Goal: Task Accomplishment & Management: Use online tool/utility

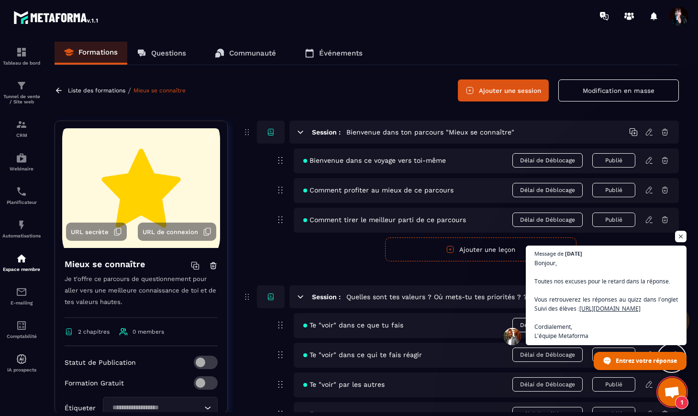
scroll to position [8508, 0]
click at [671, 385] on span "1" at bounding box center [672, 392] width 29 height 29
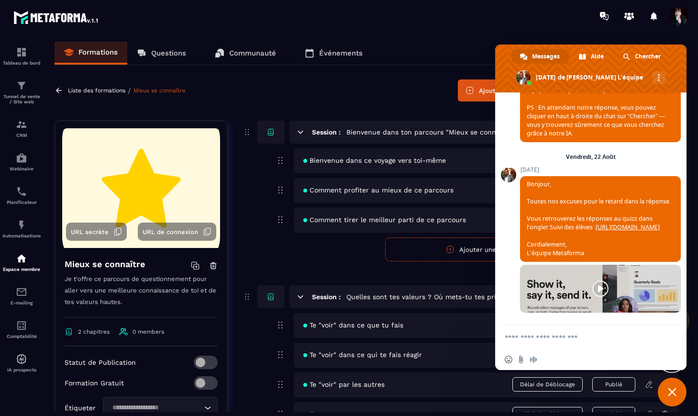
scroll to position [8709, 0]
click at [673, 389] on span "Fermer le chat" at bounding box center [672, 392] width 9 height 9
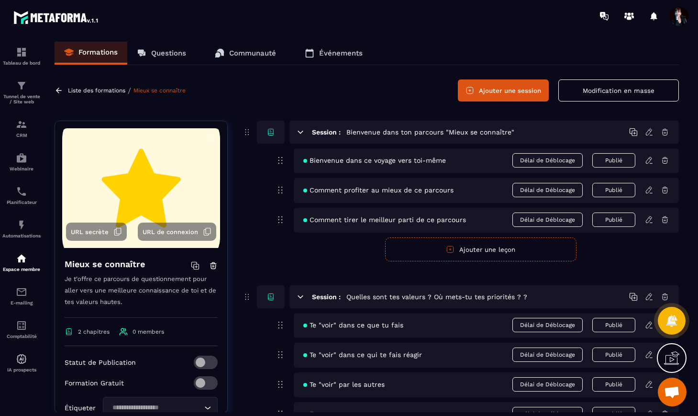
click at [109, 91] on p "Liste des formations" at bounding box center [96, 90] width 57 height 7
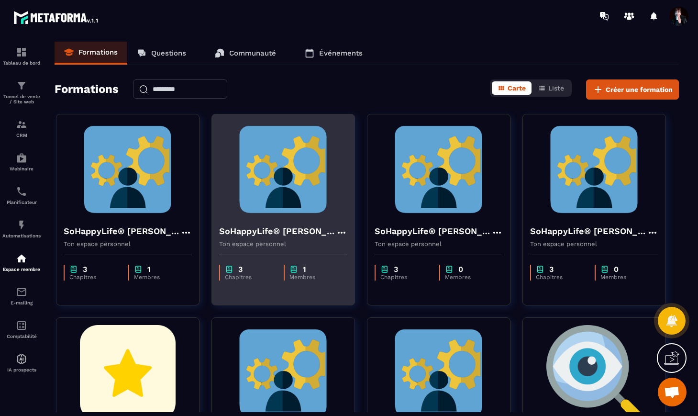
click at [309, 223] on div "SoHappyLife® [PERSON_NAME] espace personnel" at bounding box center [283, 232] width 143 height 30
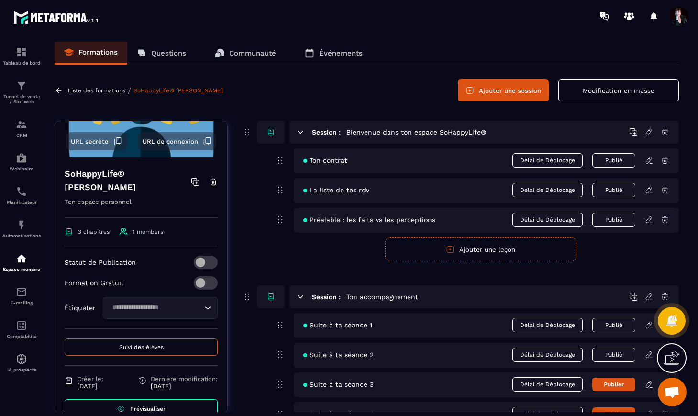
scroll to position [111, 0]
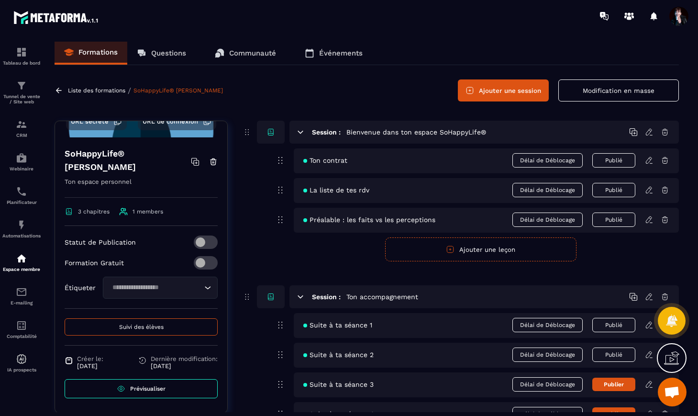
click at [165, 330] on button "Suivi des élèves" at bounding box center [141, 326] width 153 height 17
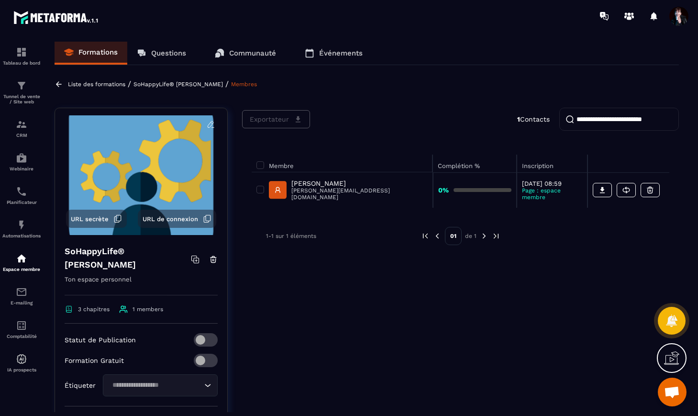
click at [314, 185] on p "[PERSON_NAME]" at bounding box center [359, 183] width 136 height 8
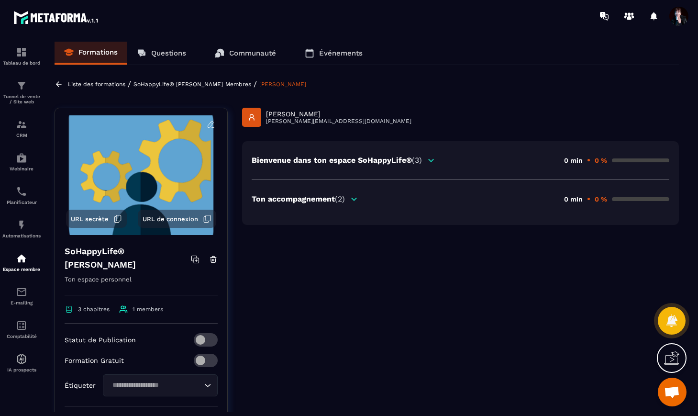
click at [432, 161] on icon at bounding box center [431, 160] width 9 height 9
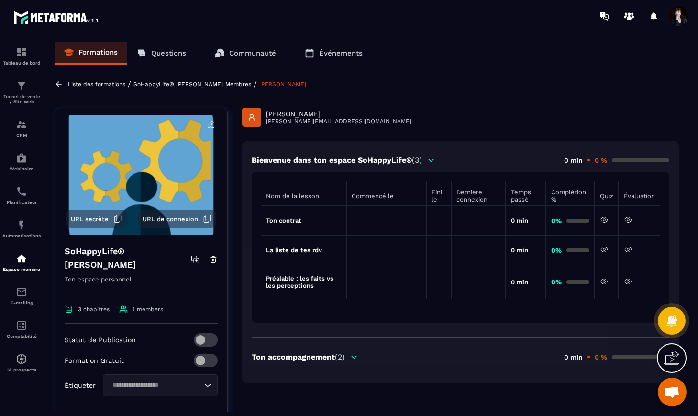
click at [432, 161] on icon at bounding box center [431, 160] width 9 height 9
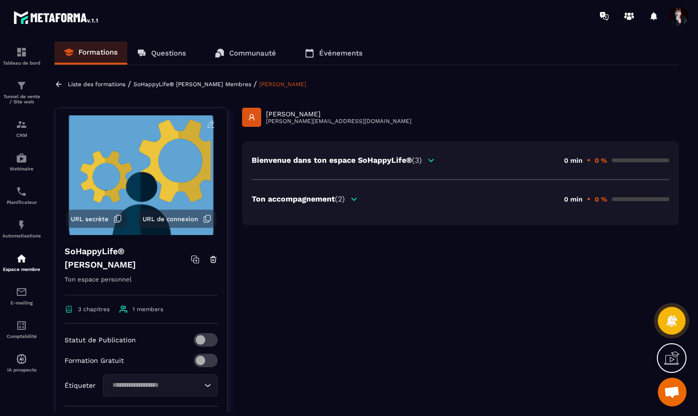
click at [356, 199] on icon at bounding box center [354, 199] width 5 height 2
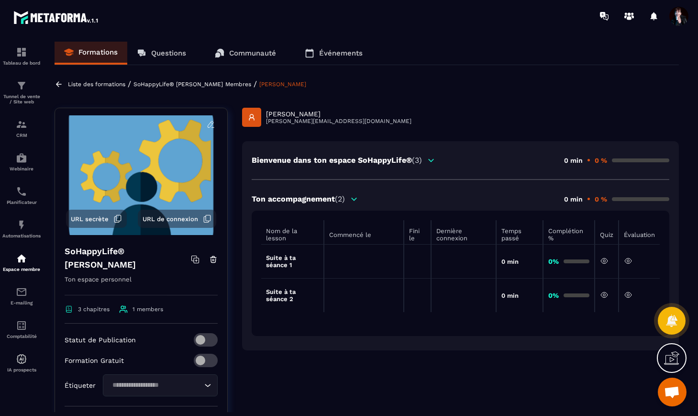
click at [356, 199] on icon at bounding box center [354, 199] width 5 height 2
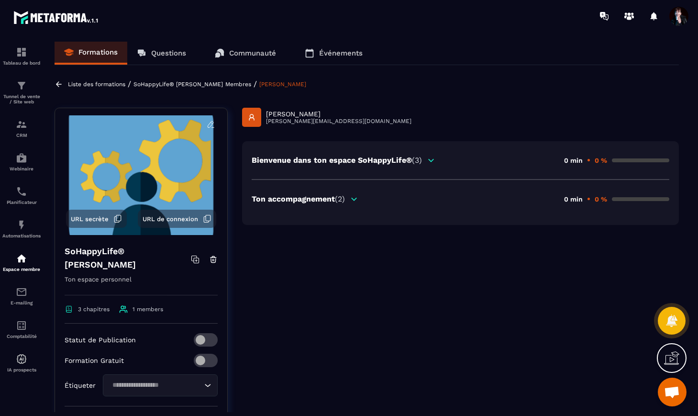
click at [226, 80] on div "Liste des formations / SoHappyLife® [PERSON_NAME] / [PERSON_NAME]" at bounding box center [367, 83] width 624 height 9
click at [223, 86] on p "SoHappyLife® [PERSON_NAME]" at bounding box center [178, 84] width 89 height 7
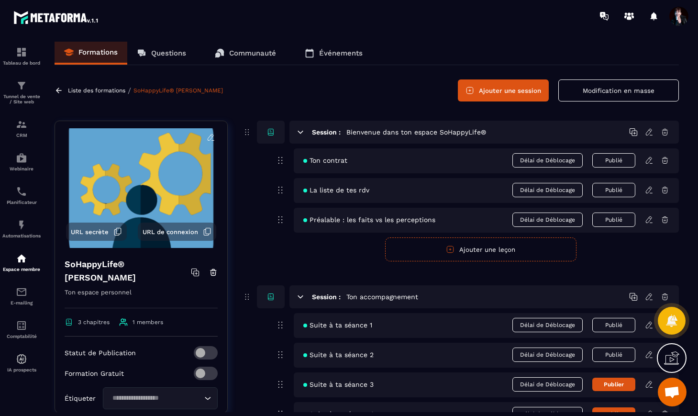
click at [112, 91] on p "Liste des formations" at bounding box center [96, 90] width 57 height 7
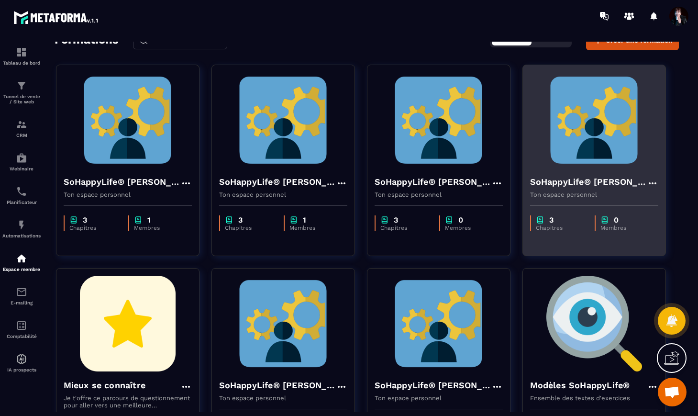
scroll to position [59, 0]
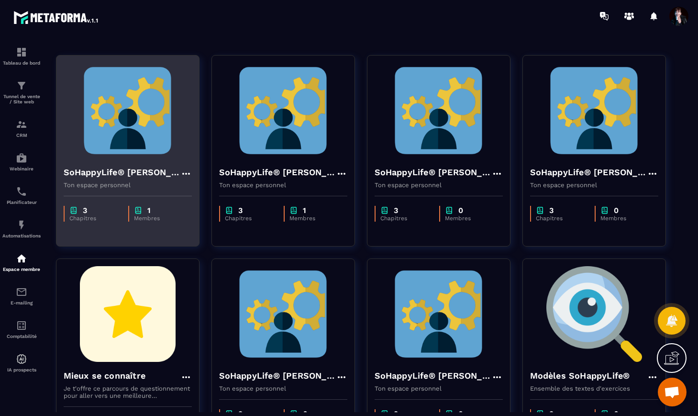
click at [123, 123] on img at bounding box center [128, 111] width 128 height 96
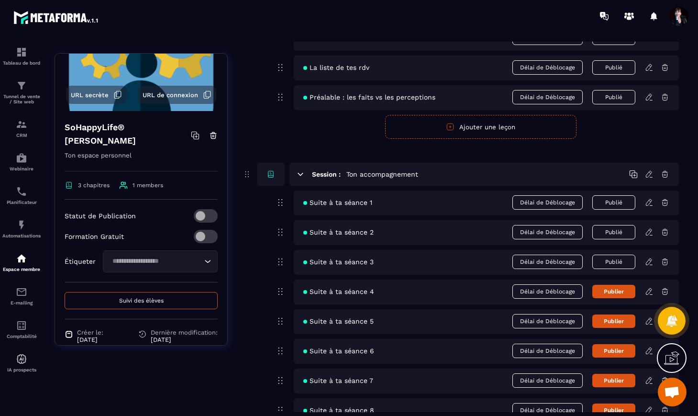
scroll to position [74, 0]
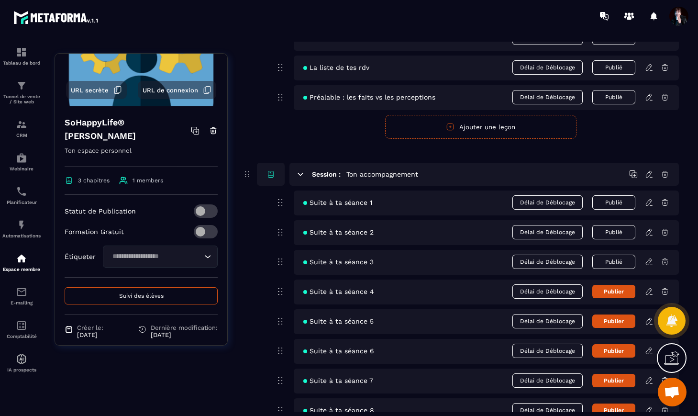
click at [143, 292] on span "Suivi des élèves" at bounding box center [141, 295] width 45 height 7
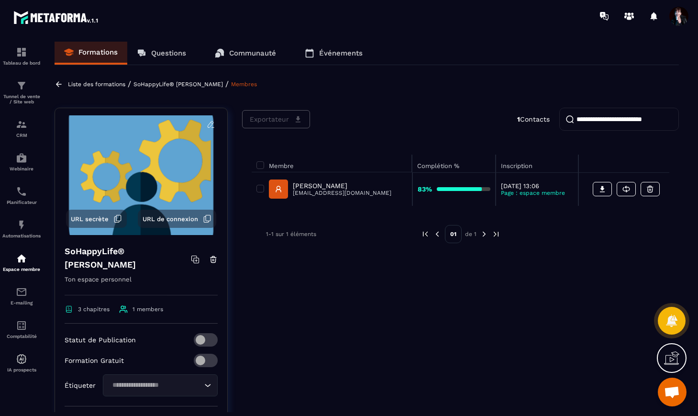
click at [320, 183] on p "[PERSON_NAME]" at bounding box center [342, 186] width 99 height 8
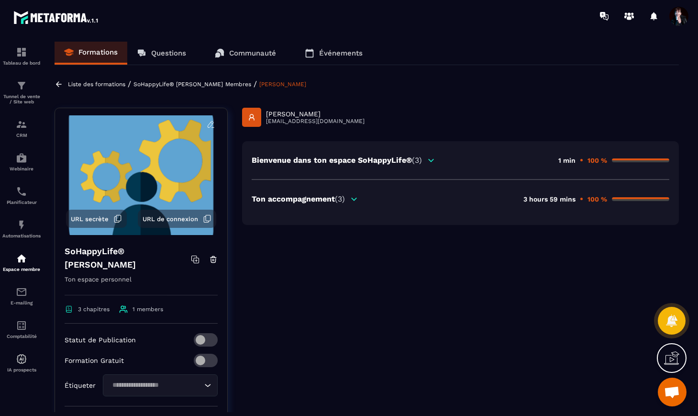
click at [430, 159] on icon at bounding box center [431, 160] width 5 height 2
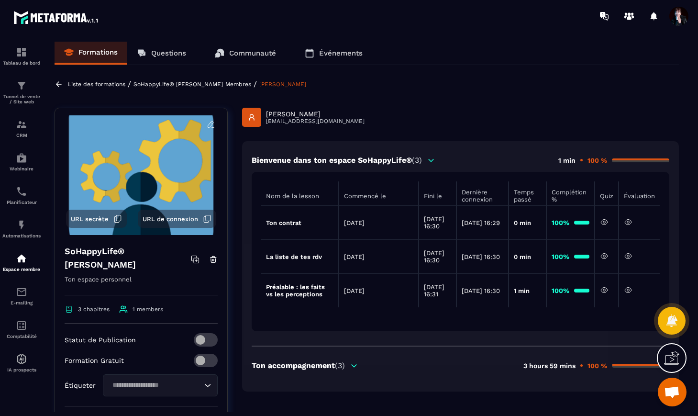
click at [430, 160] on icon at bounding box center [431, 160] width 5 height 2
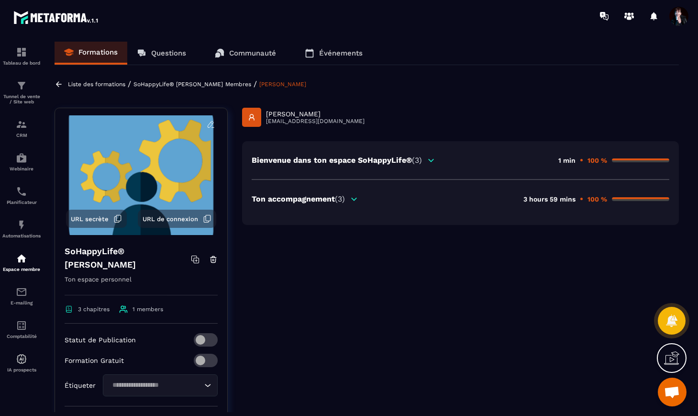
click at [355, 199] on icon at bounding box center [354, 199] width 5 height 2
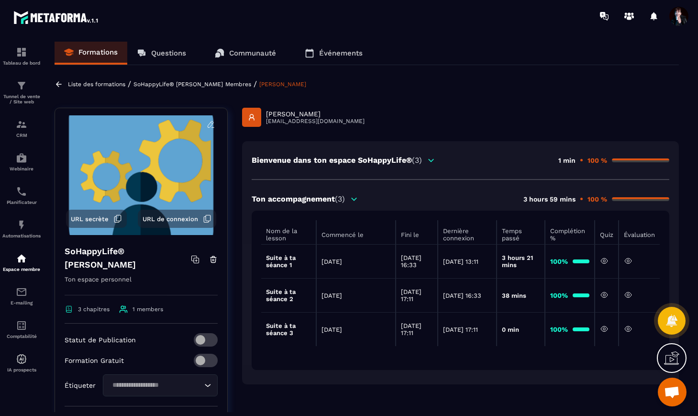
click at [629, 261] on icon at bounding box center [628, 260] width 9 height 9
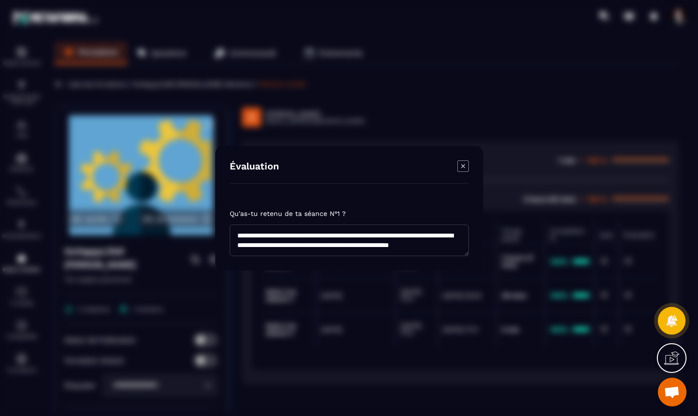
scroll to position [10, 0]
click at [461, 167] on icon "Modal window" at bounding box center [463, 166] width 4 height 4
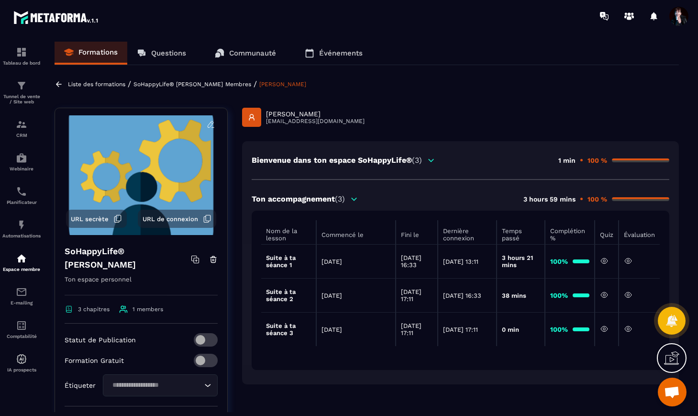
click at [632, 292] on icon at bounding box center [628, 294] width 9 height 9
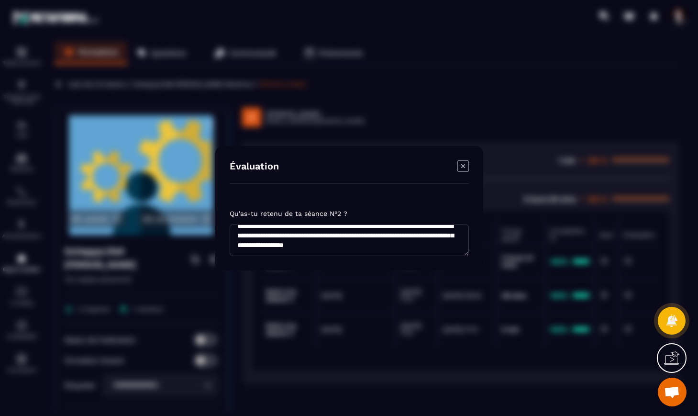
scroll to position [19, 0]
click at [463, 163] on icon "Modal window" at bounding box center [462, 165] width 11 height 11
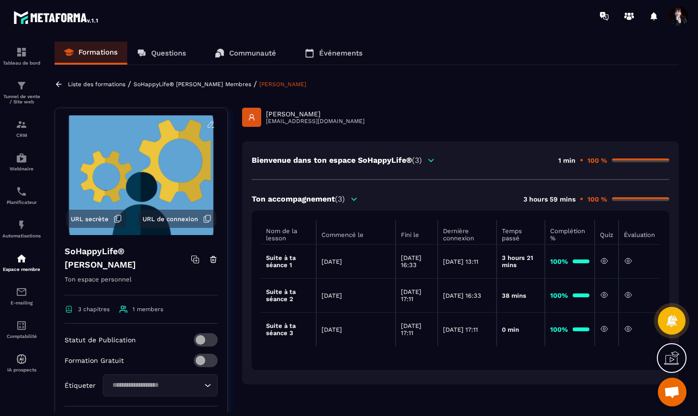
click at [628, 328] on icon at bounding box center [628, 328] width 9 height 9
click at [628, 330] on icon at bounding box center [628, 328] width 9 height 9
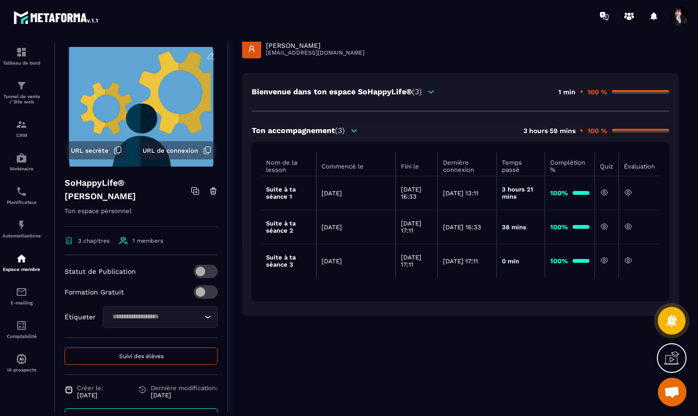
scroll to position [73, 0]
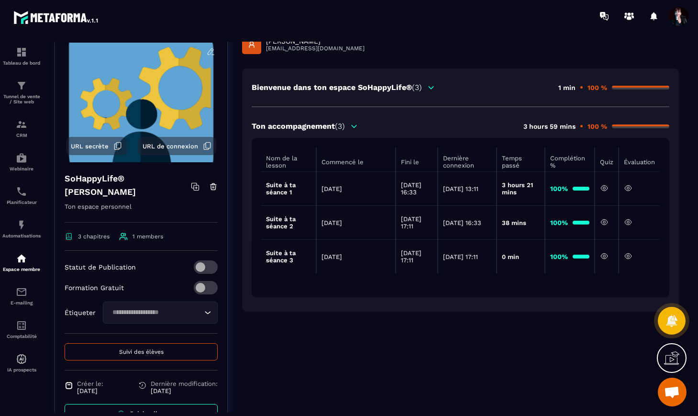
click at [628, 256] on icon at bounding box center [628, 256] width 9 height 9
click at [604, 222] on icon at bounding box center [604, 222] width 9 height 9
click at [603, 190] on icon at bounding box center [604, 188] width 9 height 9
click at [629, 256] on icon at bounding box center [628, 256] width 9 height 9
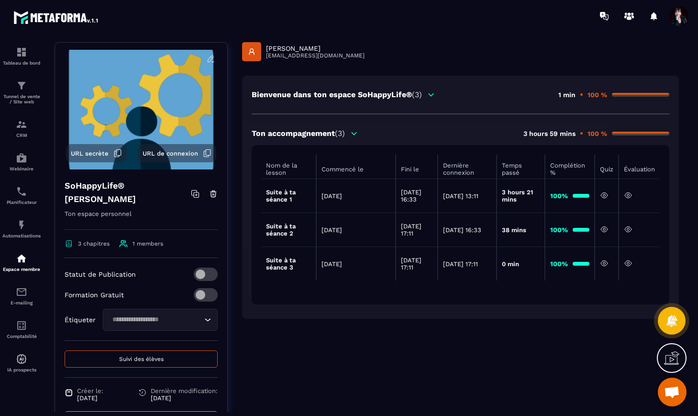
scroll to position [0, 0]
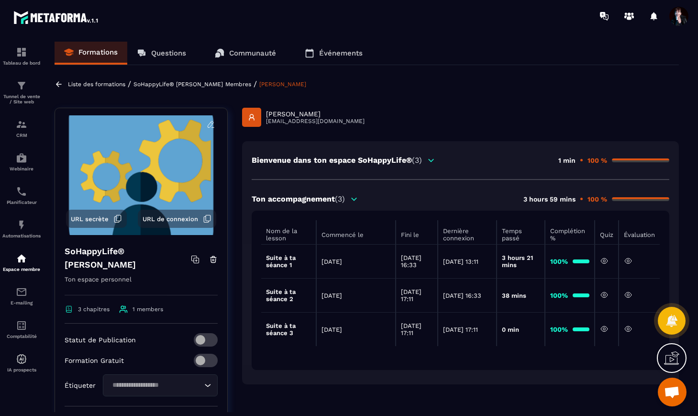
click at [92, 85] on p "Liste des formations" at bounding box center [96, 84] width 57 height 7
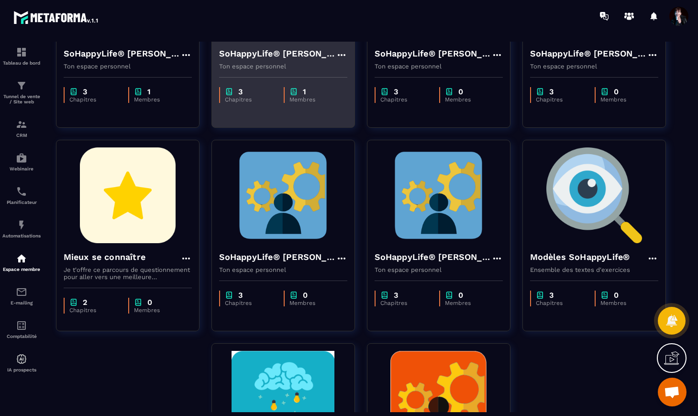
scroll to position [185, 0]
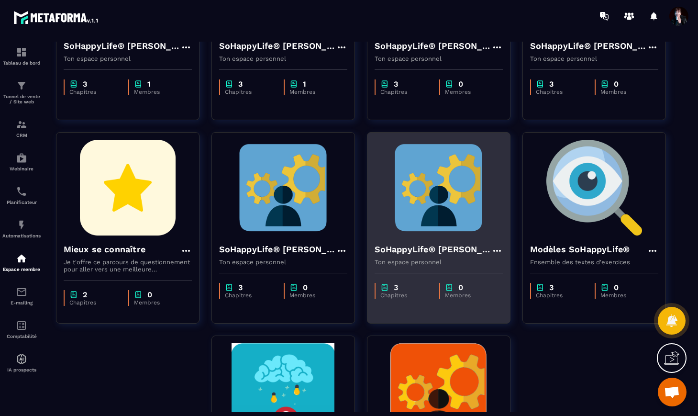
click at [425, 180] on img at bounding box center [439, 188] width 128 height 96
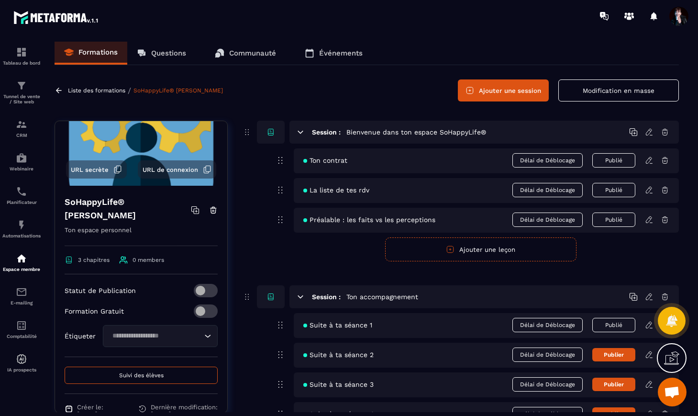
scroll to position [97, 0]
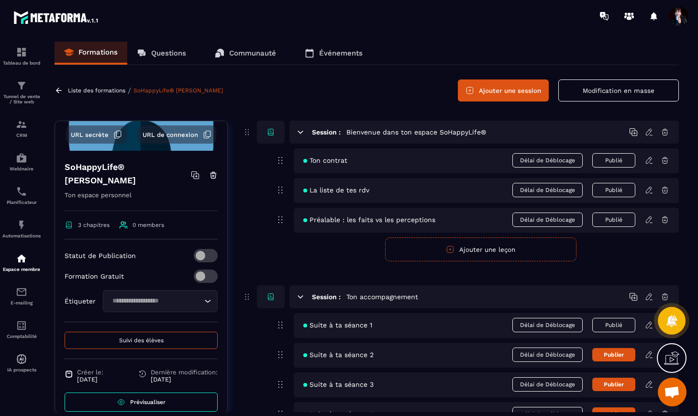
click at [156, 337] on span "Suivi des élèves" at bounding box center [141, 340] width 45 height 7
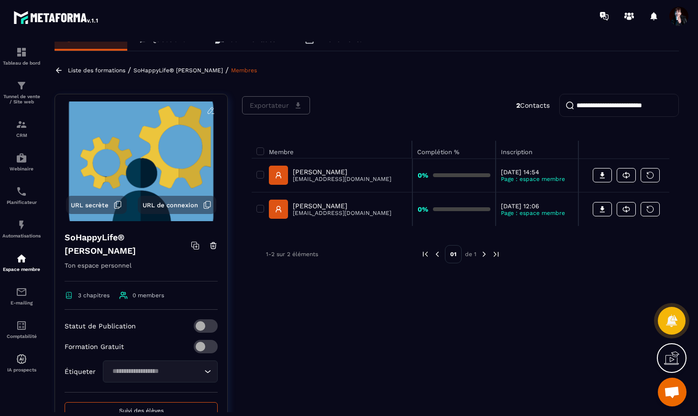
scroll to position [15, 0]
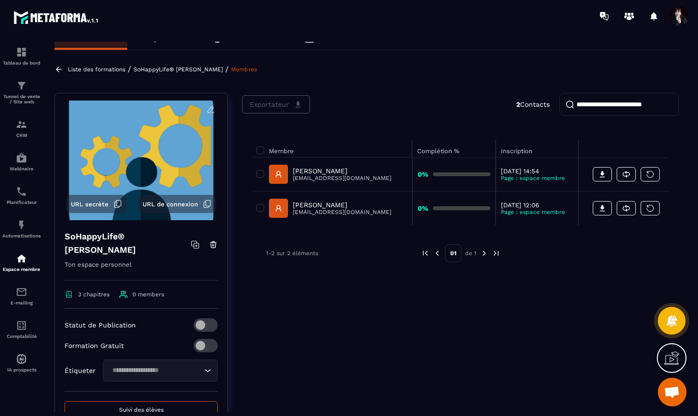
click at [97, 71] on p "Liste des formations" at bounding box center [96, 69] width 57 height 7
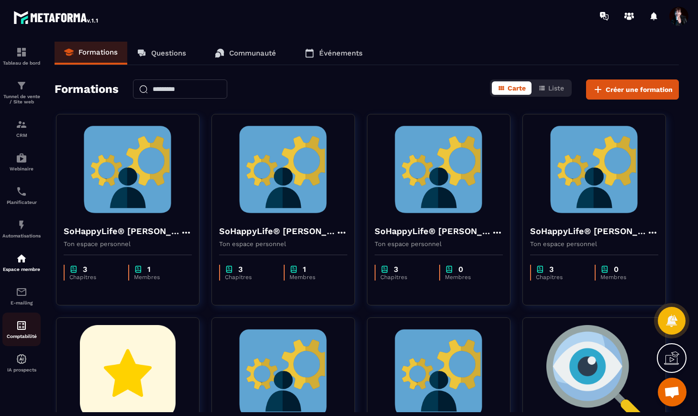
click at [23, 326] on img at bounding box center [21, 325] width 11 height 11
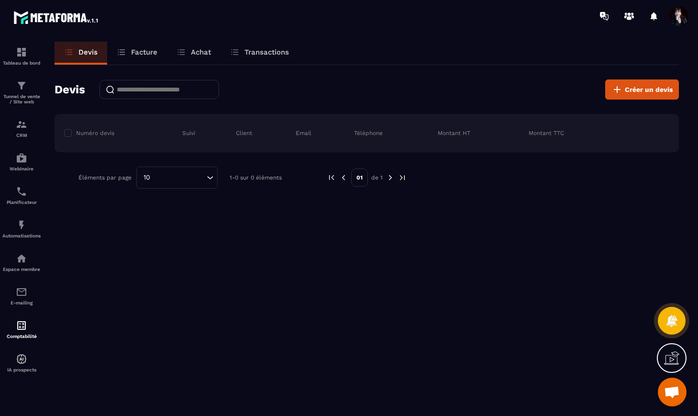
click at [146, 57] on link "Facture" at bounding box center [137, 53] width 60 height 23
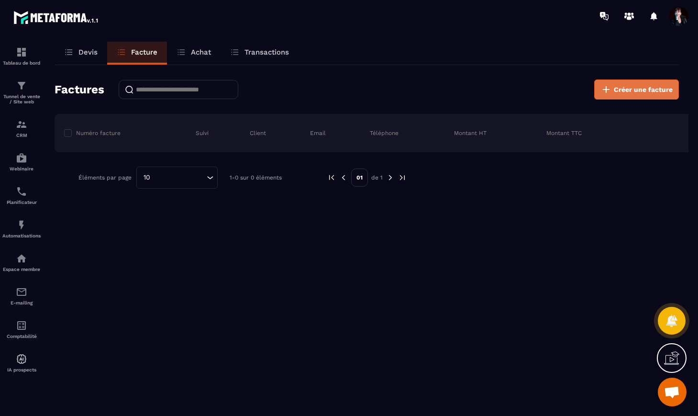
click at [642, 91] on span "Créer une facture" at bounding box center [643, 90] width 59 height 10
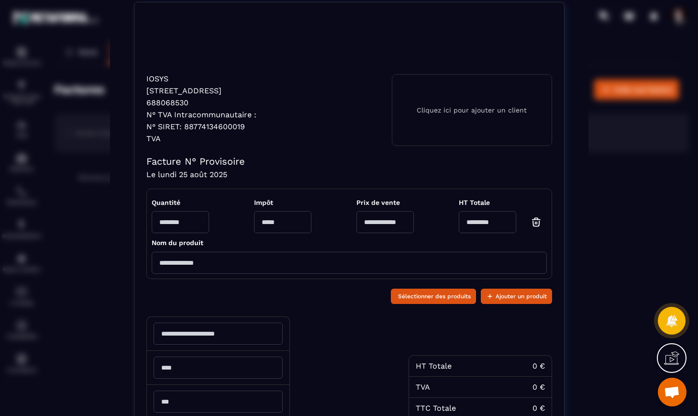
scroll to position [57, 0]
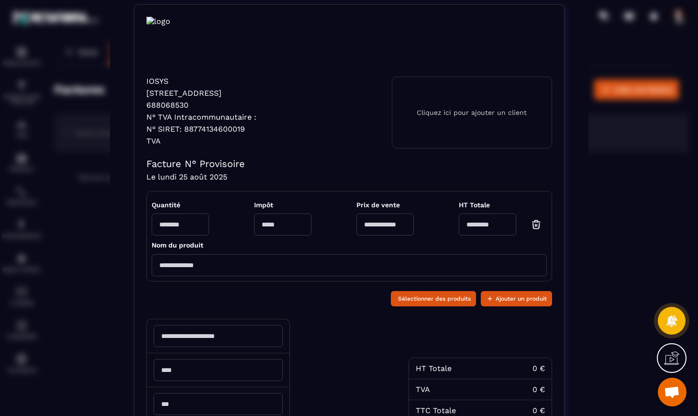
click at [229, 168] on h4 "Facture N° Provisoire" at bounding box center [349, 163] width 406 height 11
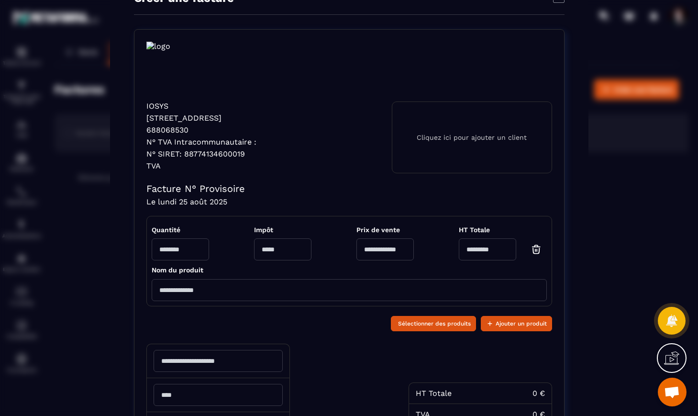
scroll to position [42, 0]
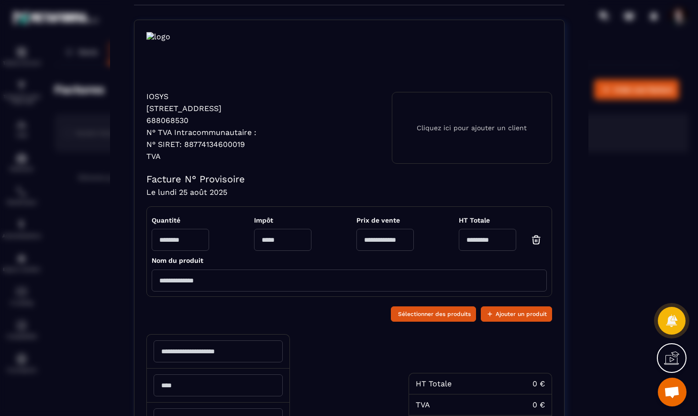
click at [246, 180] on h4 "Facture N° Provisoire" at bounding box center [349, 178] width 406 height 11
click at [243, 180] on h4 "Facture N° Provisoire" at bounding box center [349, 178] width 406 height 11
drag, startPoint x: 245, startPoint y: 181, endPoint x: 213, endPoint y: 178, distance: 31.7
click at [213, 178] on h4 "Facture N° Provisoire" at bounding box center [349, 178] width 406 height 11
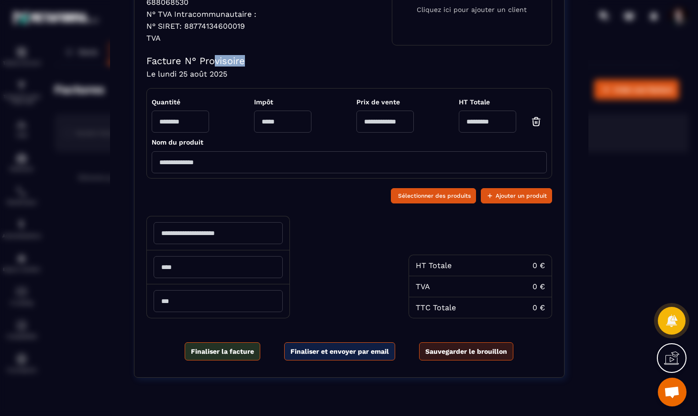
scroll to position [158, 0]
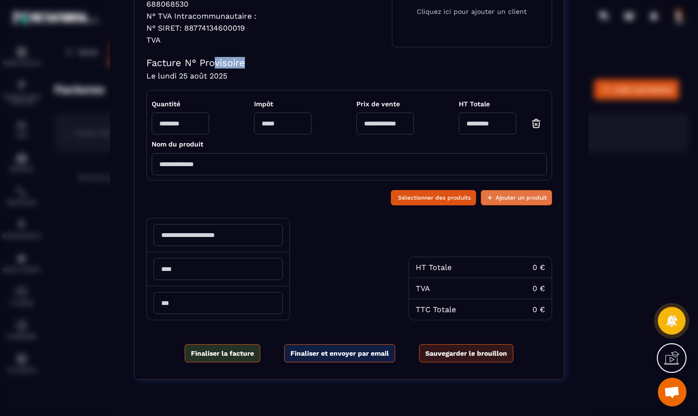
click at [525, 201] on span "Ajouter un produit" at bounding box center [521, 198] width 51 height 10
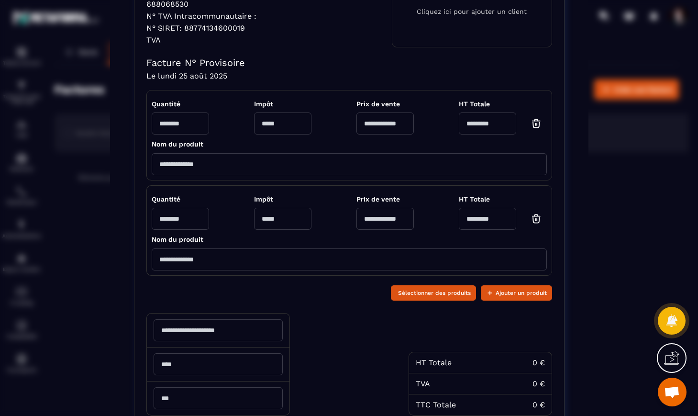
click at [335, 245] on div "Modal window" at bounding box center [349, 257] width 395 height 27
click at [327, 256] on input "Modal window" at bounding box center [349, 259] width 395 height 22
type input "*"
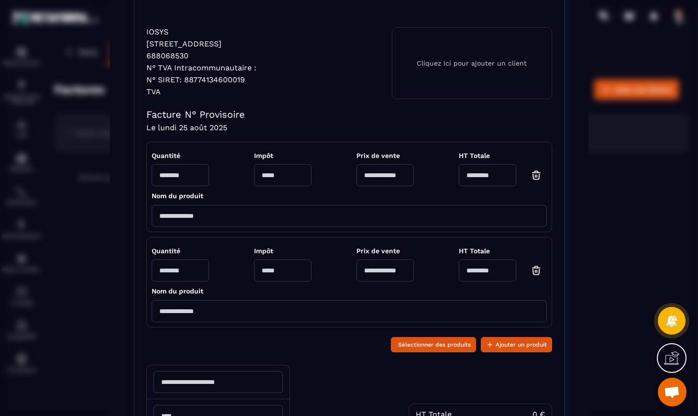
scroll to position [0, 0]
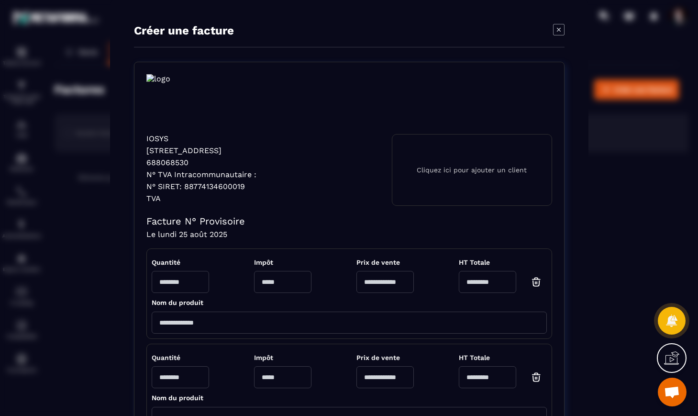
click at [561, 31] on icon "Modal window" at bounding box center [558, 29] width 11 height 11
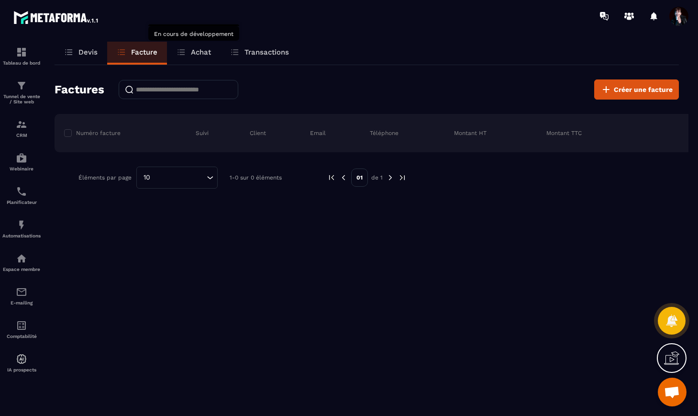
click at [197, 53] on p "Achat" at bounding box center [201, 52] width 20 height 9
click at [276, 52] on p "Transactions" at bounding box center [267, 52] width 45 height 9
click at [202, 48] on p "Achat" at bounding box center [201, 52] width 20 height 9
click at [24, 56] on img at bounding box center [21, 51] width 11 height 11
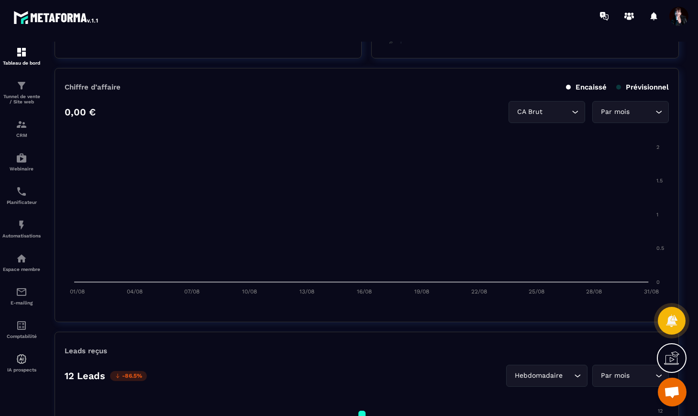
scroll to position [428, 0]
